Goal: Transaction & Acquisition: Book appointment/travel/reservation

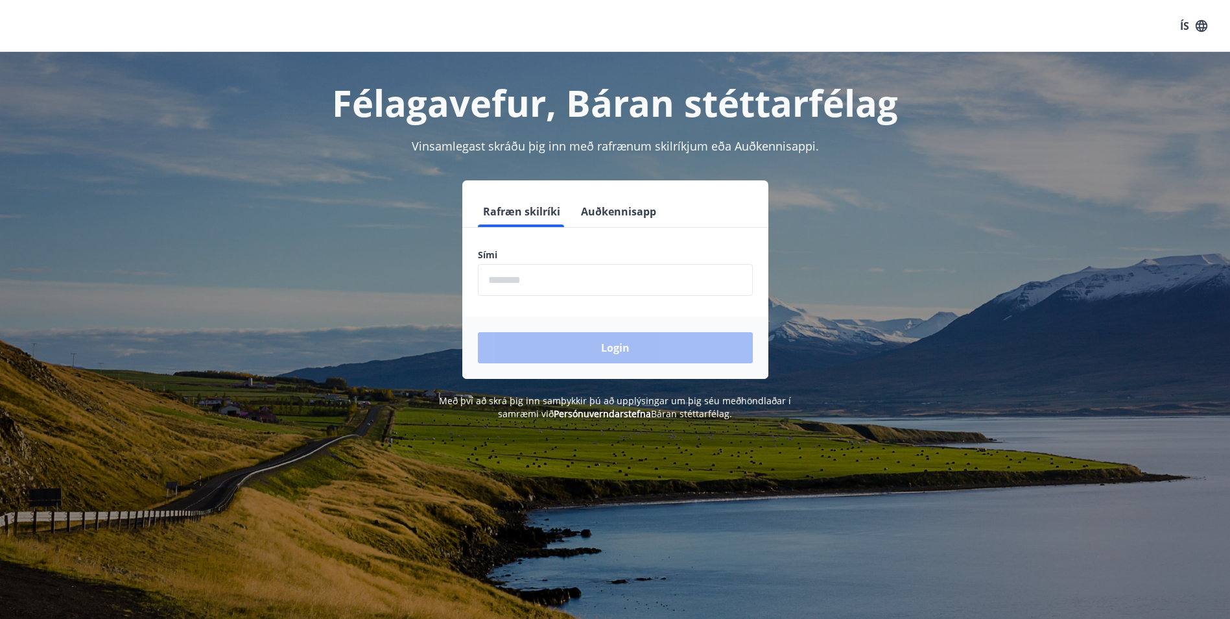
click at [589, 275] on input "phone" at bounding box center [615, 280] width 275 height 32
type input "********"
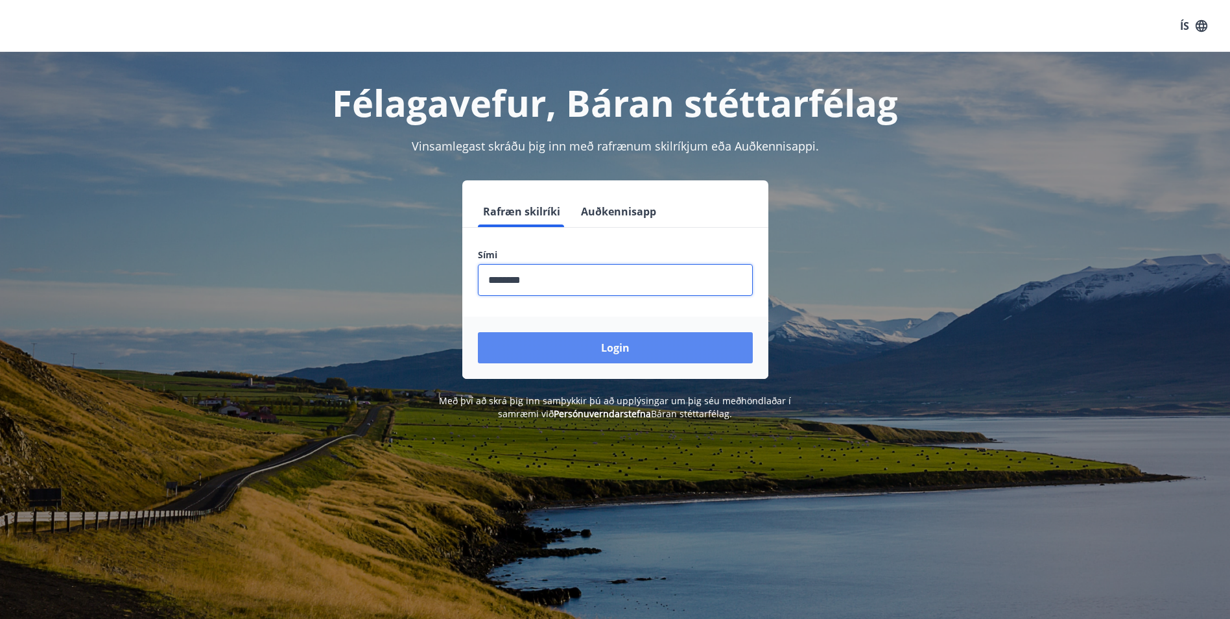
click at [561, 345] on button "Login" at bounding box center [615, 347] width 275 height 31
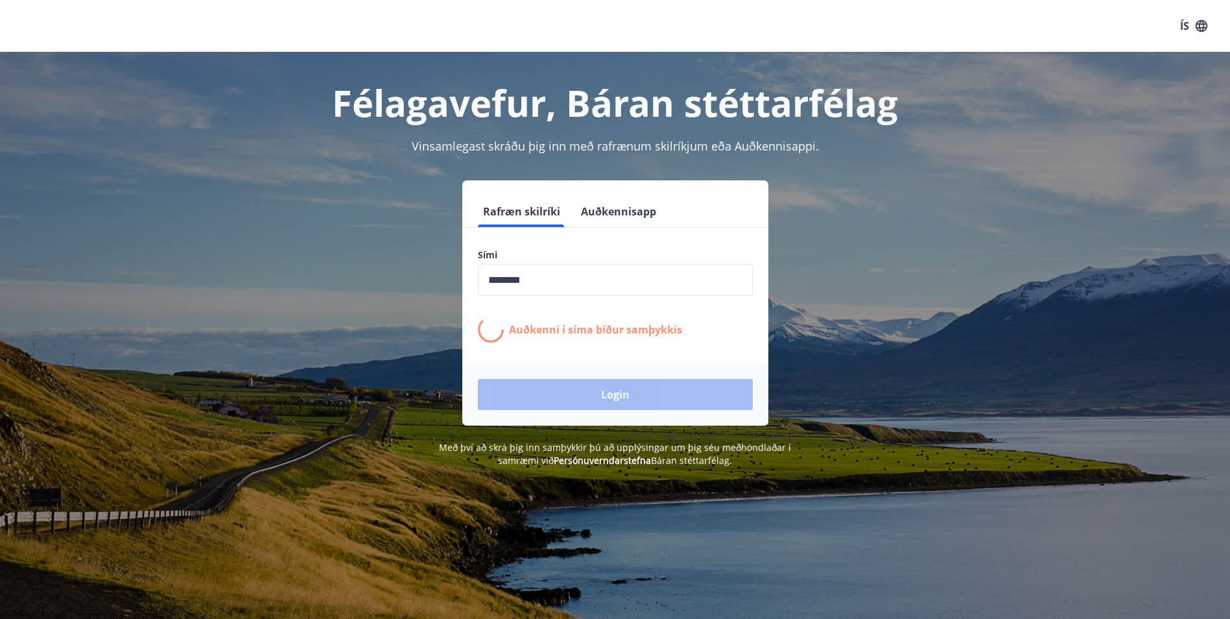
drag, startPoint x: 715, startPoint y: 198, endPoint x: 381, endPoint y: 478, distance: 435.5
click at [381, 478] on div "Félagavefur, Báran stéttarfélag Vinsamlegast skráðu þig inn með rafrænum skilrí…" at bounding box center [615, 361] width 1230 height 619
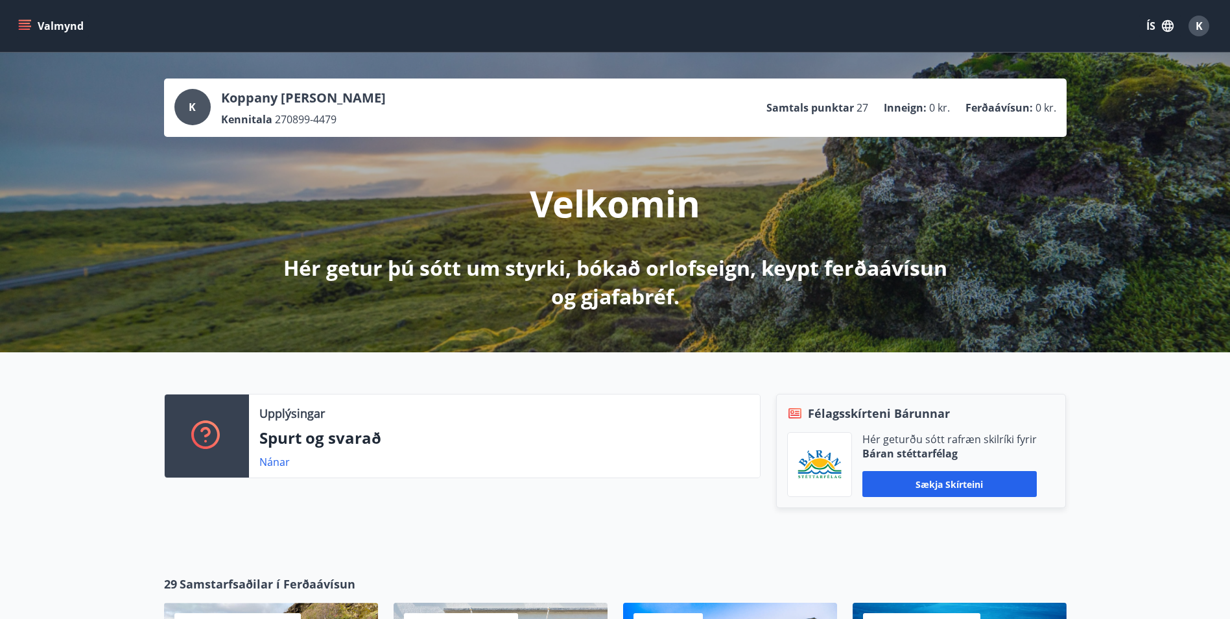
click at [1146, 31] on button "ÍS" at bounding box center [1160, 25] width 42 height 23
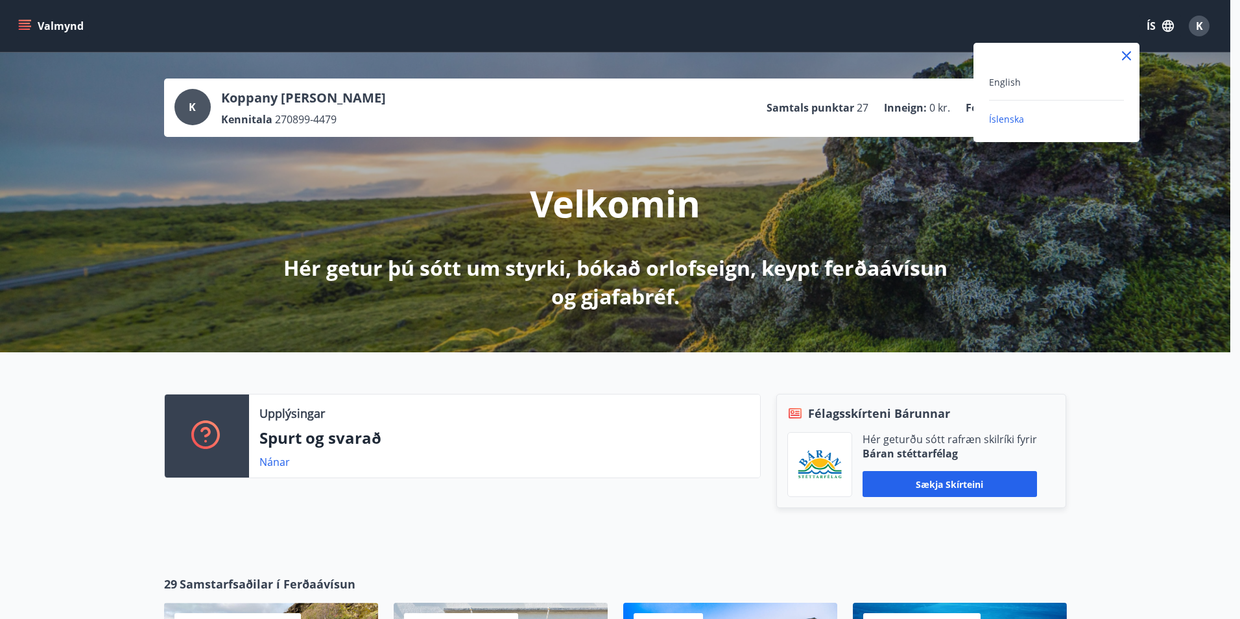
click at [1043, 78] on div "English" at bounding box center [1056, 82] width 135 height 16
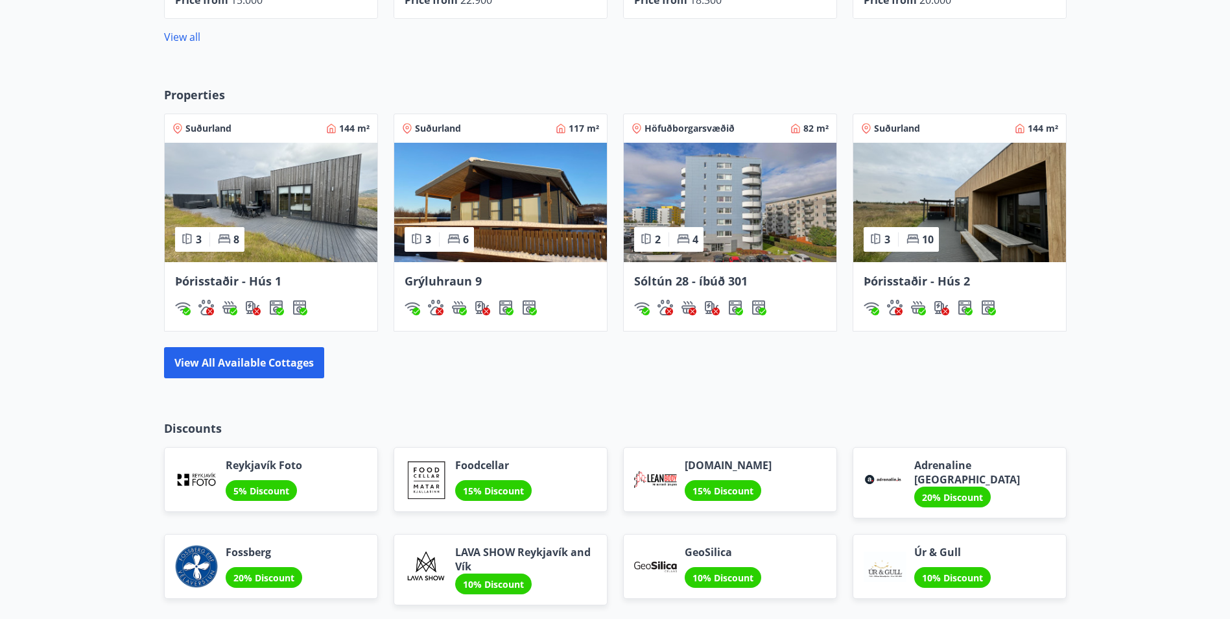
scroll to position [757, 0]
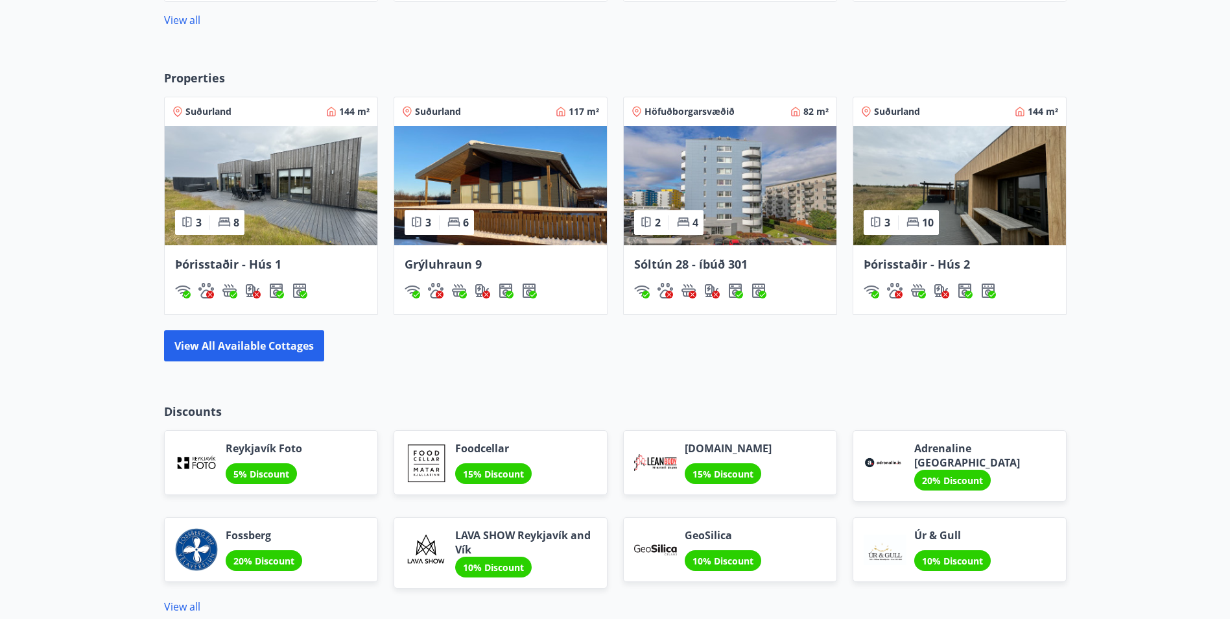
click at [288, 329] on div "Properties [GEOGRAPHIC_DATA] 144 m² 3 8 Þórisstaðir - Hús 1 Suðurland 117 m² 3 …" at bounding box center [616, 215] width 934 height 292
click at [291, 351] on button "View all available cottages" at bounding box center [244, 345] width 160 height 31
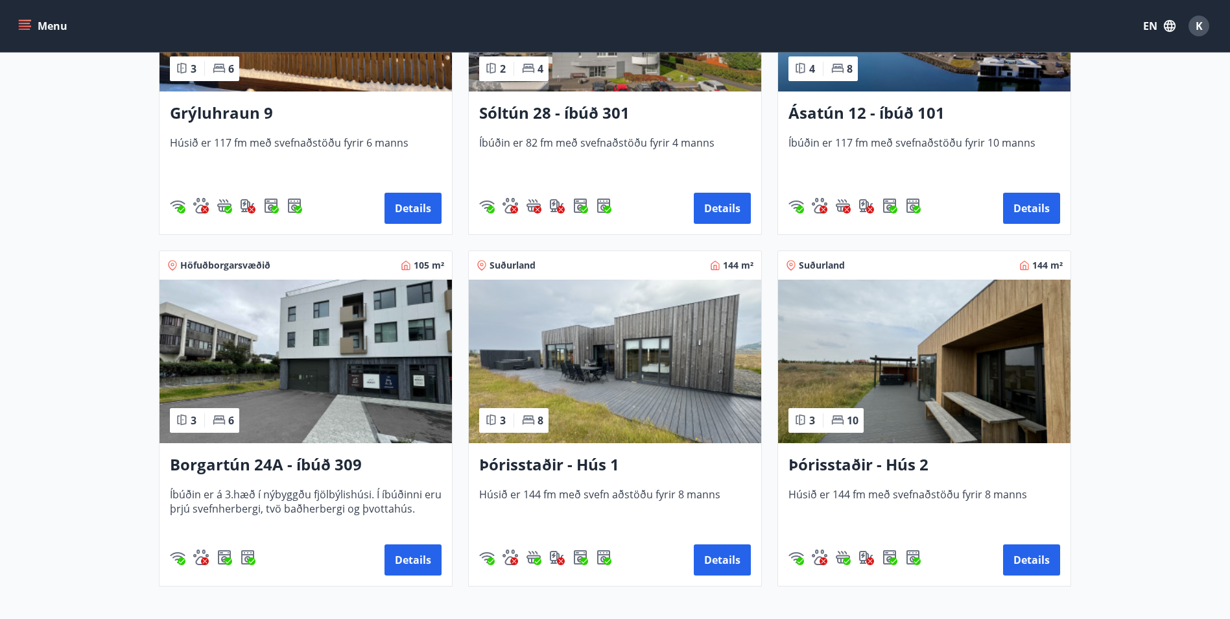
scroll to position [757, 0]
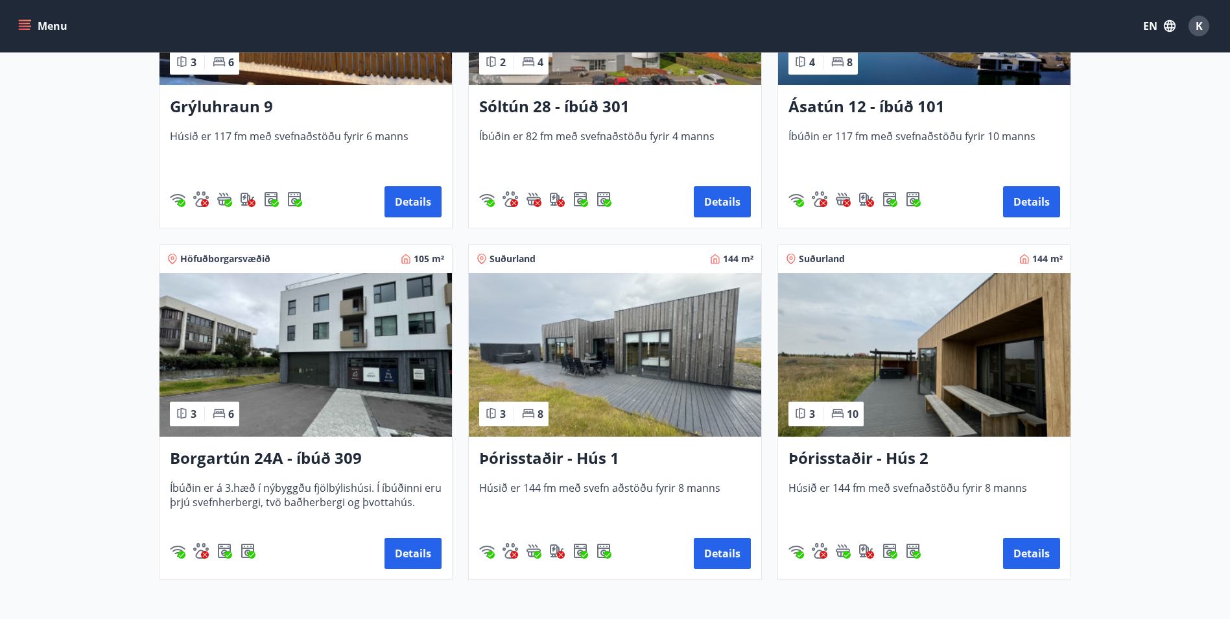
click at [241, 492] on span "Íbúðin er á 3.hæð í nýbyggðu fjölbýlishúsi. Í íbúðinni eru þrjú svefnherbergi, …" at bounding box center [306, 502] width 272 height 43
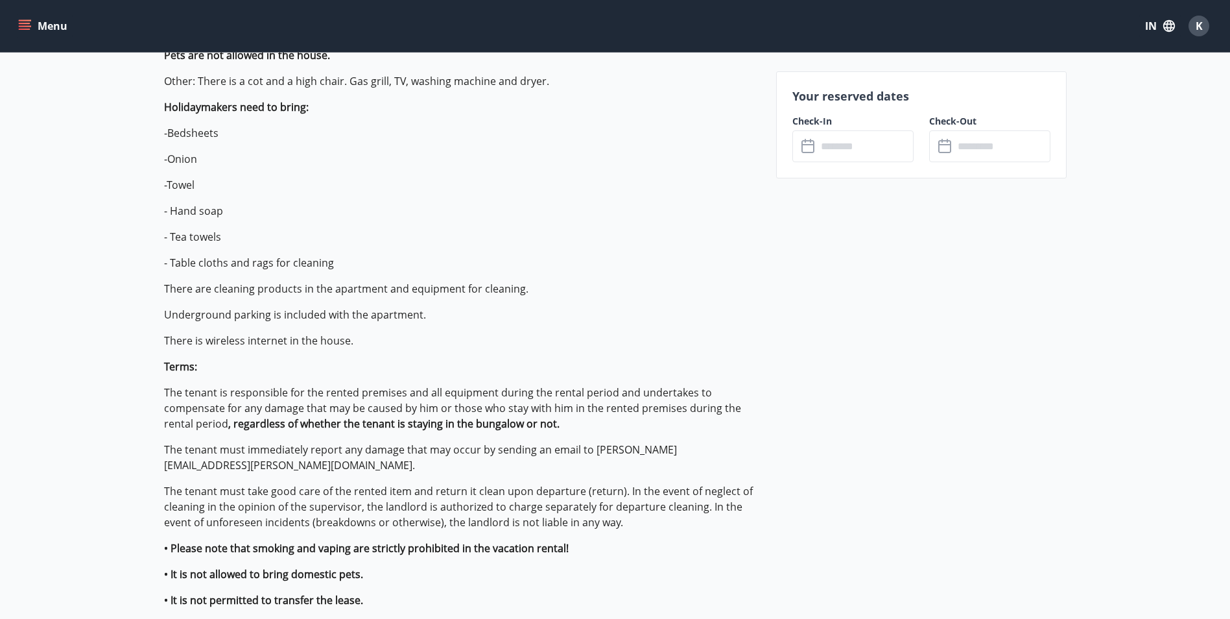
scroll to position [605, 0]
